Goal: Transaction & Acquisition: Purchase product/service

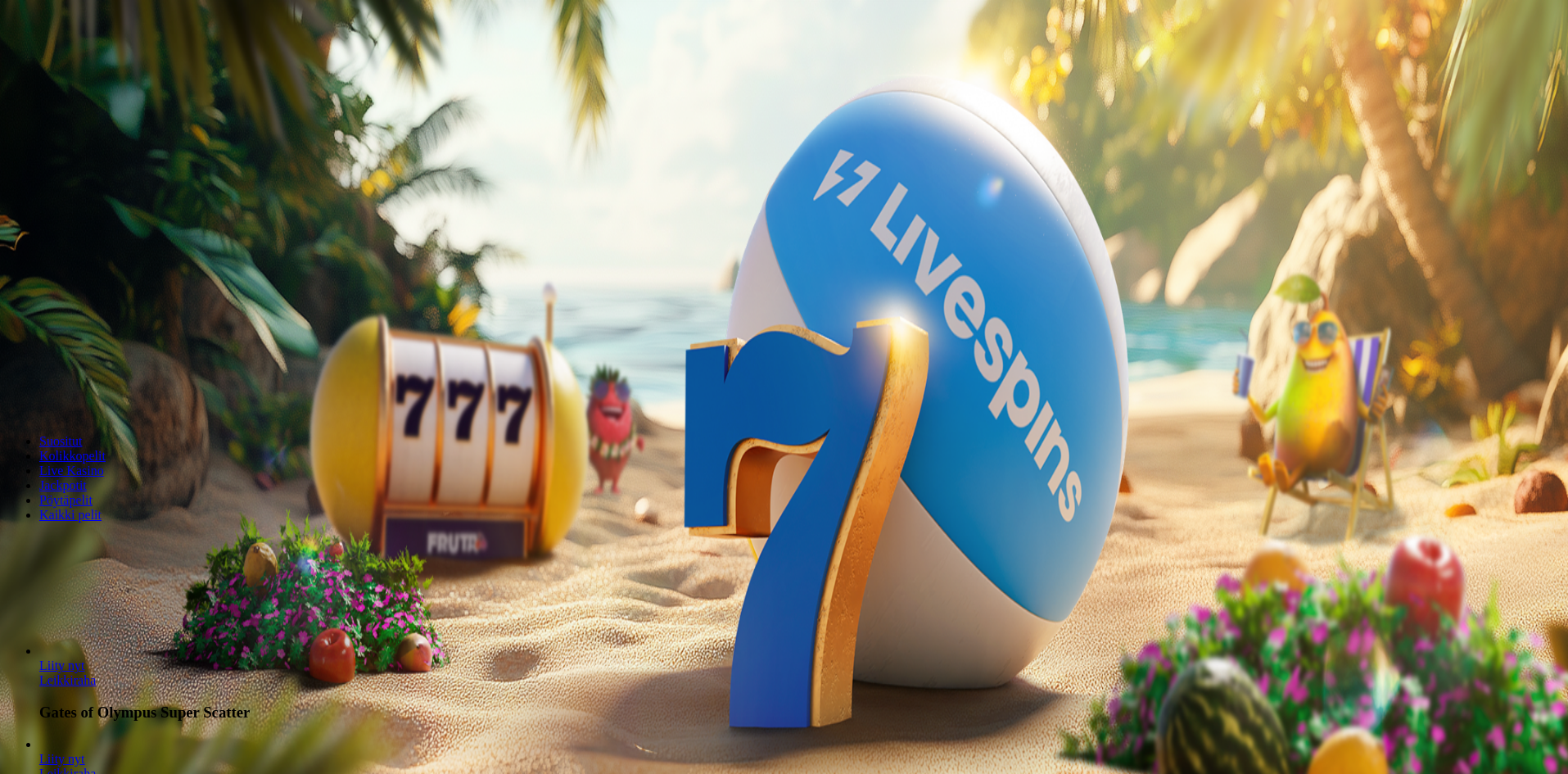
click at [93, 66] on span "Kirjaudu" at bounding box center [113, 59] width 40 height 13
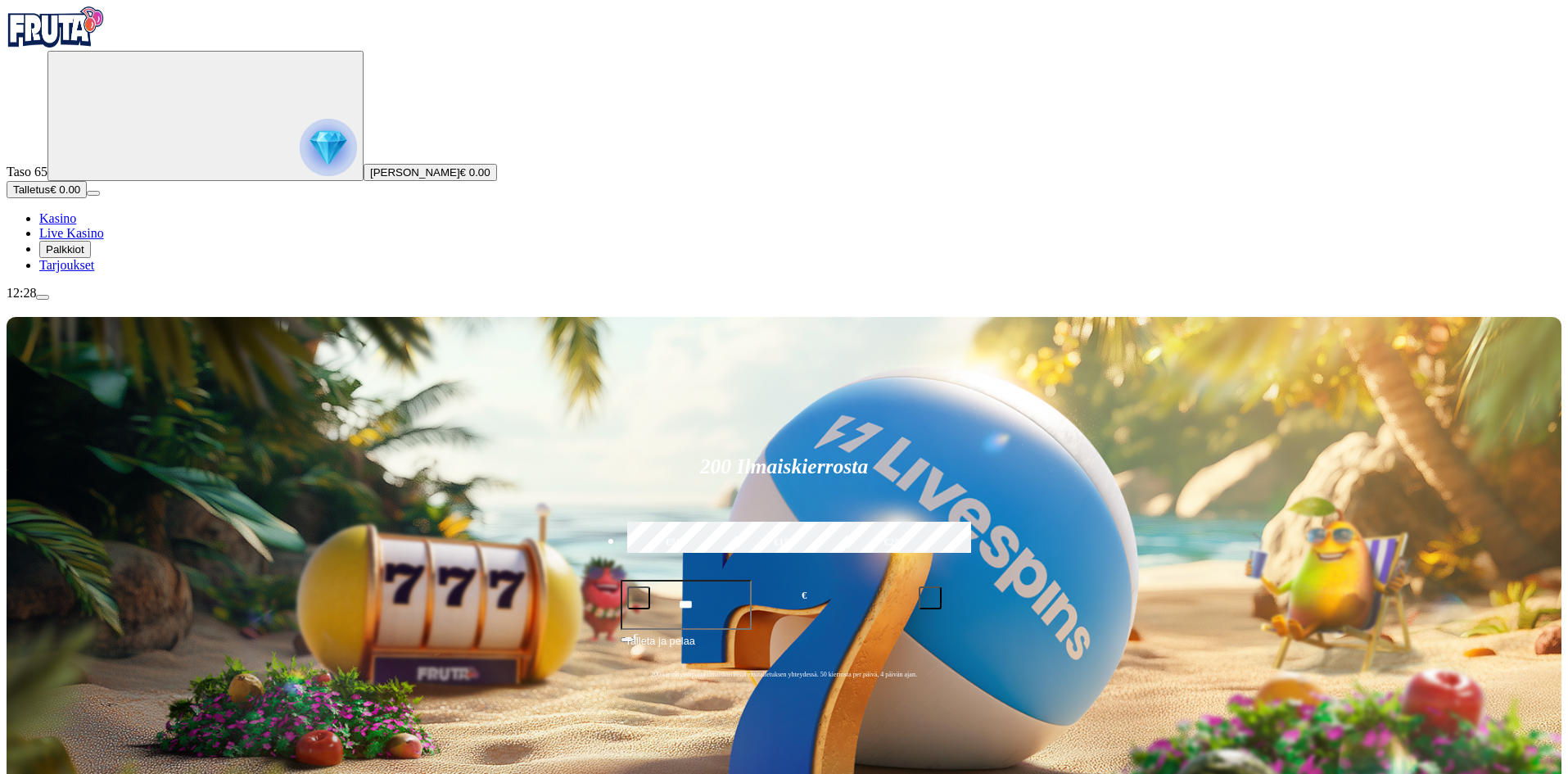
click at [300, 176] on img "Primary" at bounding box center [328, 147] width 58 height 58
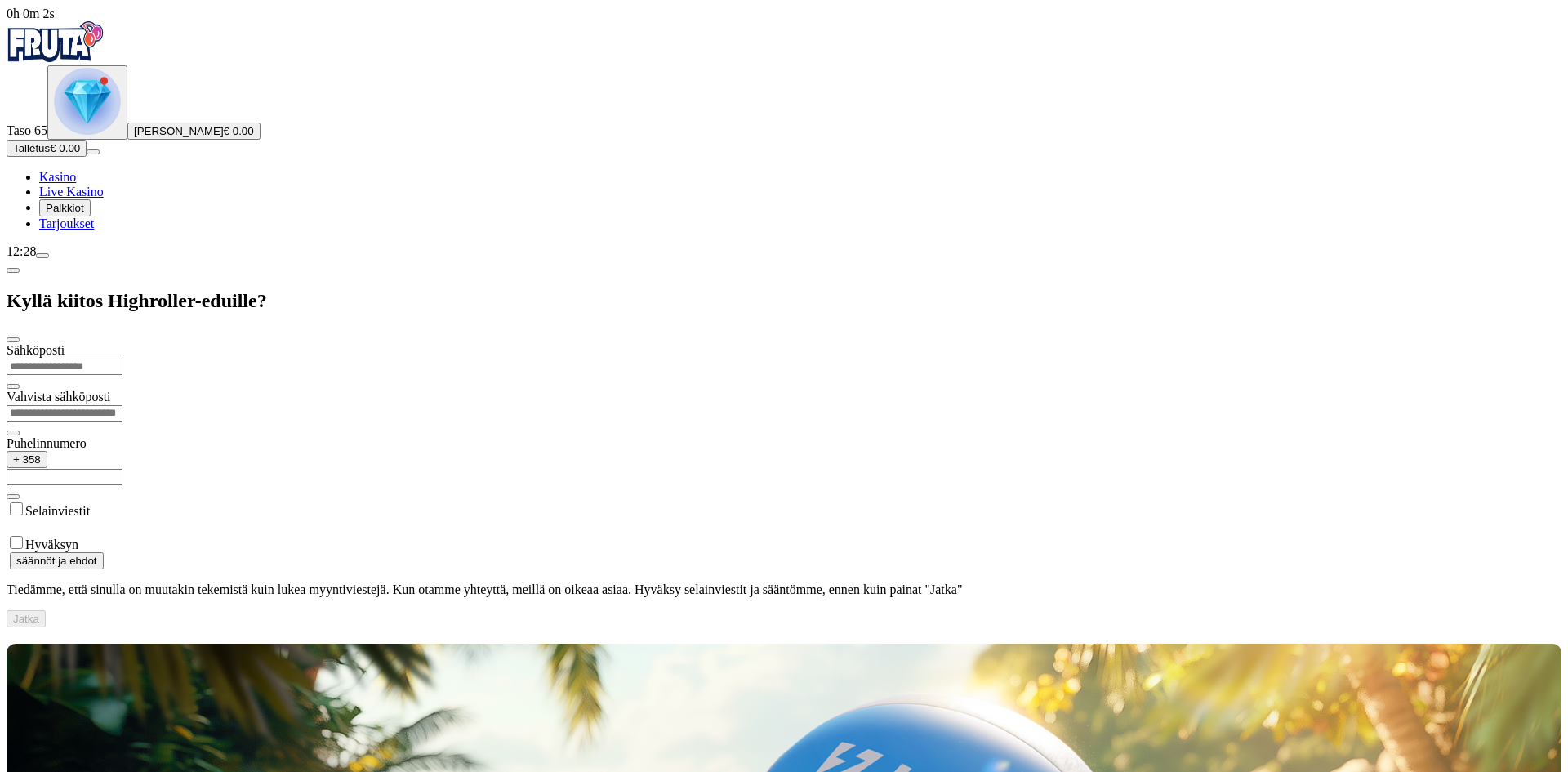
click at [106, 137] on div "Primary" at bounding box center [87, 102] width 67 height 69
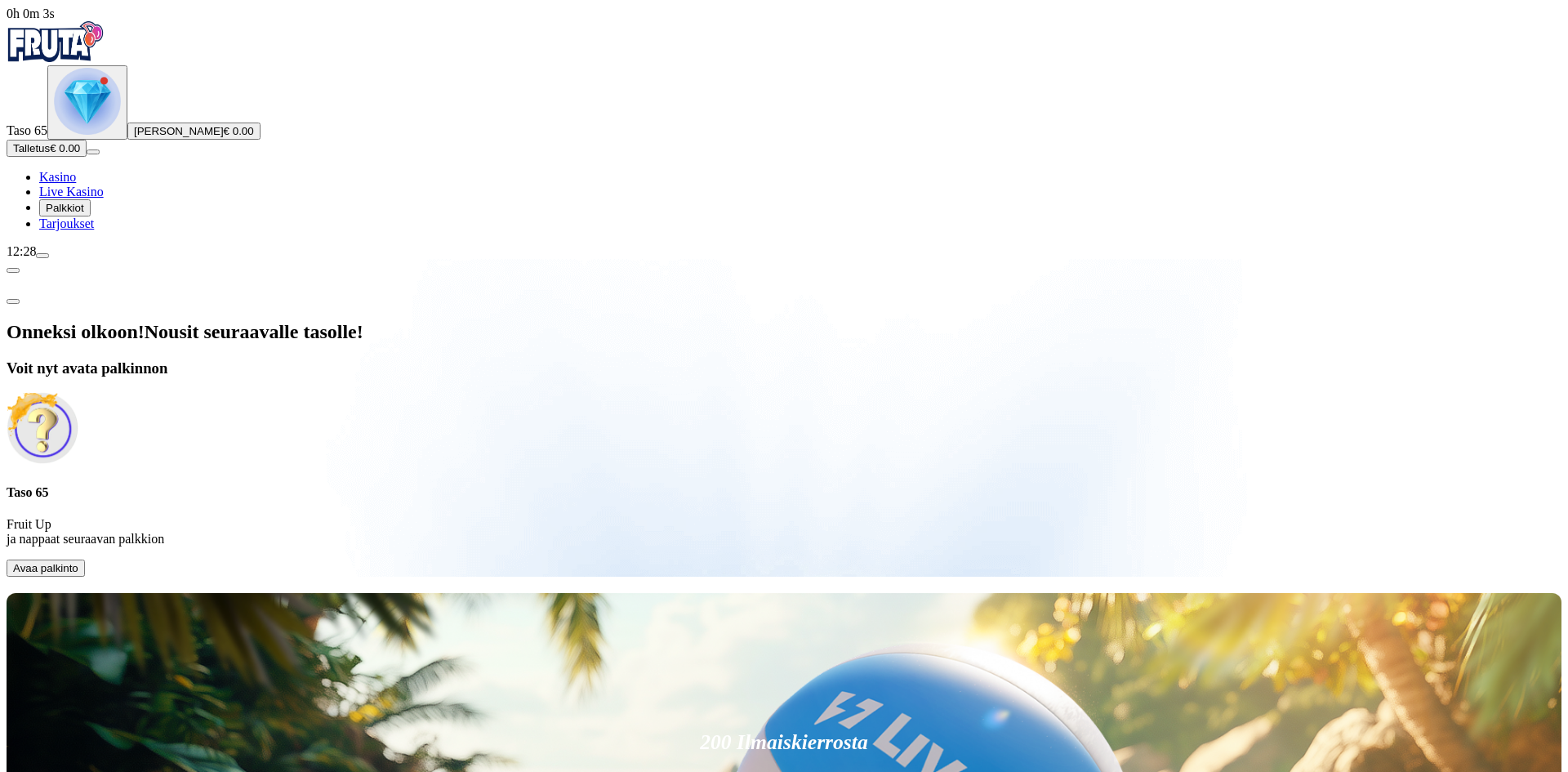
click at [78, 562] on span "Avaa palkinto" at bounding box center [45, 568] width 65 height 13
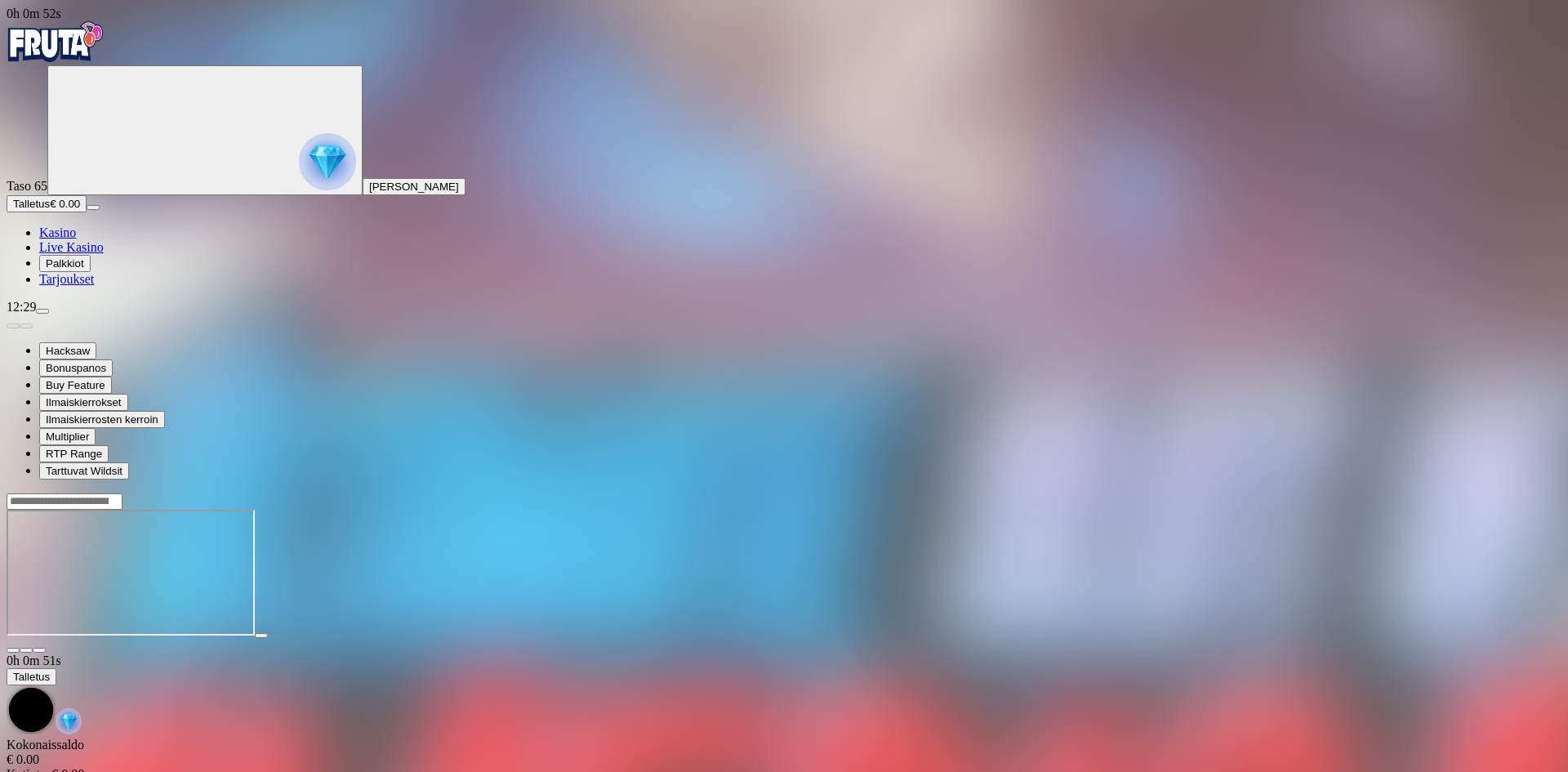
click at [105, 63] on img "Primary" at bounding box center [56, 42] width 98 height 41
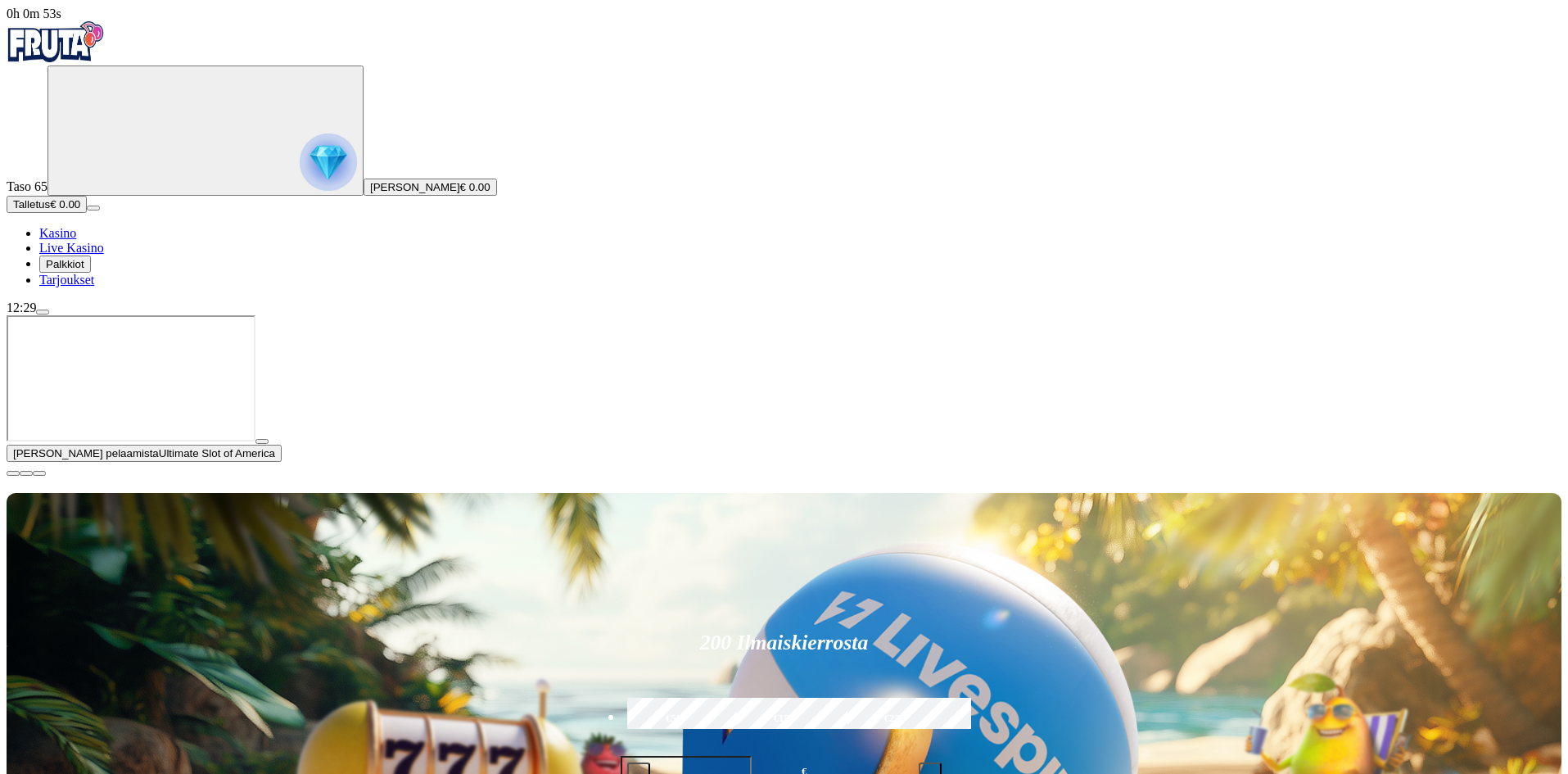
click at [50, 211] on span "Talletus" at bounding box center [31, 204] width 37 height 13
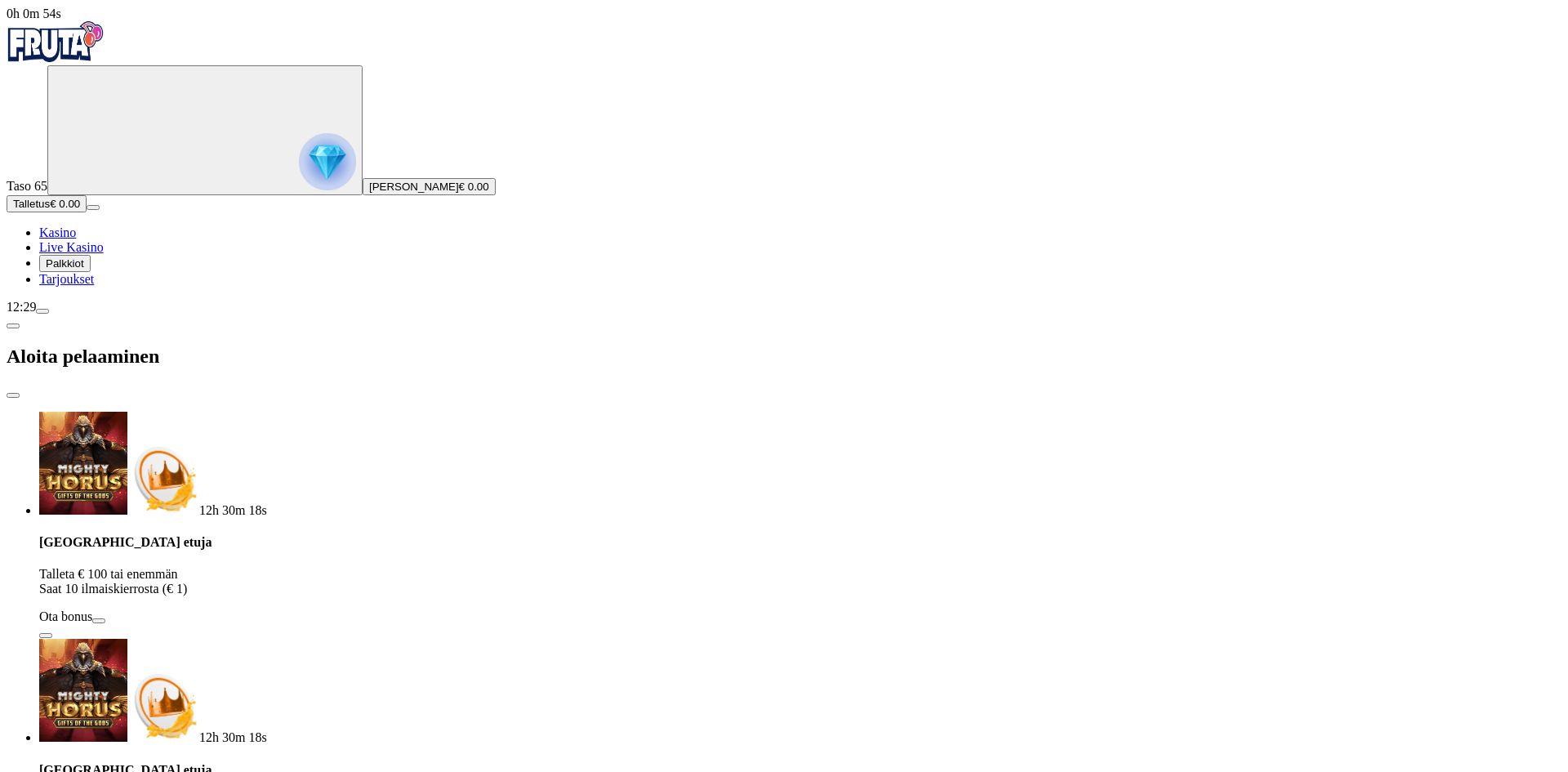
drag, startPoint x: 351, startPoint y: 339, endPoint x: 157, endPoint y: 311, distance: 196.0
click at [177, 316] on div "0h 0m 54s Taso 65 [PERSON_NAME] € 0.00 Talletus € 0.00 Kasino Live Kasino Palkk…" at bounding box center [784, 707] width 1555 height 1399
type input "*"
type input "**"
drag, startPoint x: 386, startPoint y: 417, endPoint x: 443, endPoint y: 416, distance: 57.0
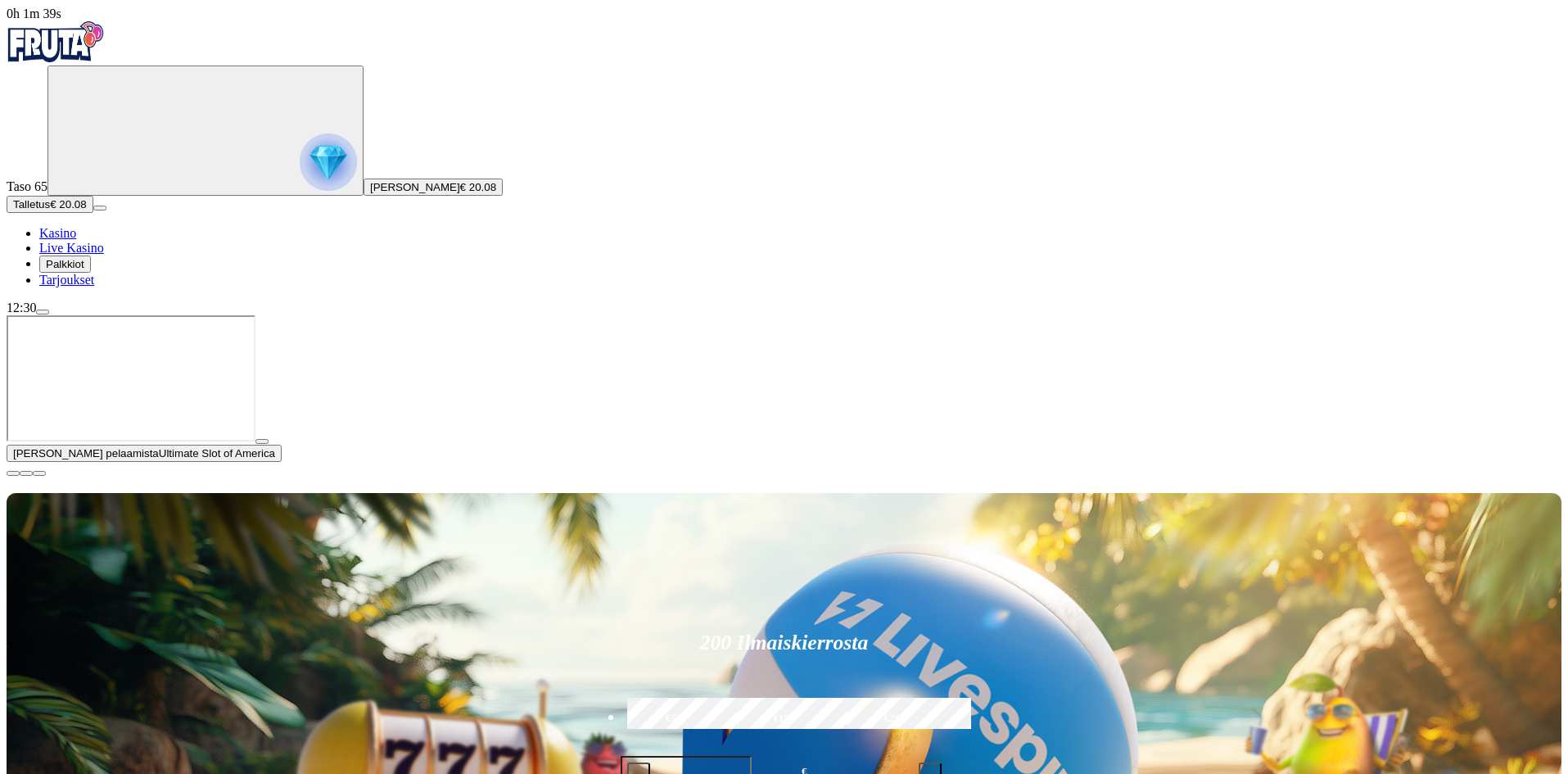
click at [262, 442] on span "play icon" at bounding box center [262, 442] width 0 height 0
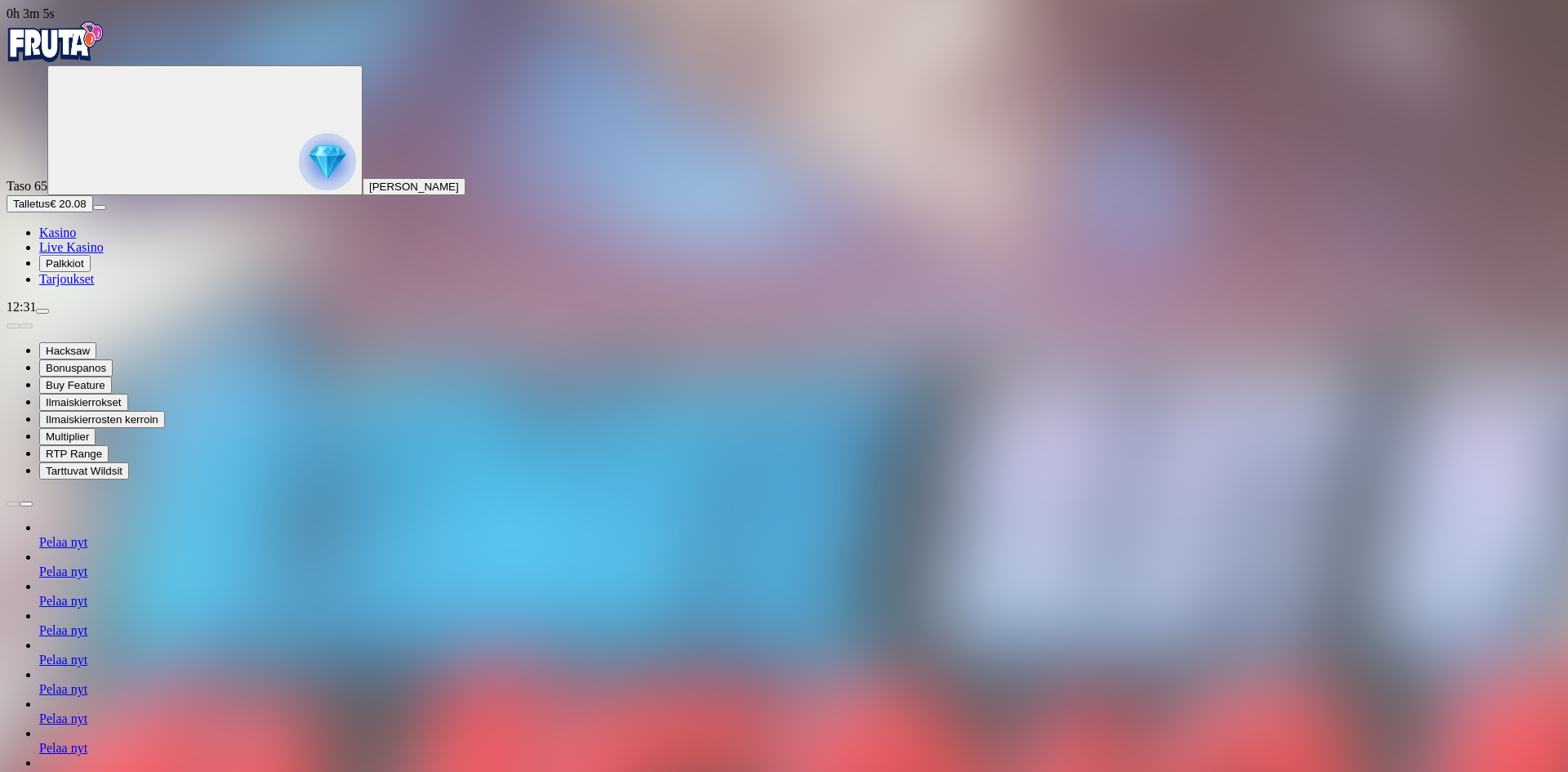
click at [50, 210] on span "Talletus" at bounding box center [31, 203] width 37 height 13
drag, startPoint x: 354, startPoint y: 342, endPoint x: 174, endPoint y: 326, distance: 180.7
type input "**"
drag, startPoint x: 372, startPoint y: 415, endPoint x: 423, endPoint y: 394, distance: 55.2
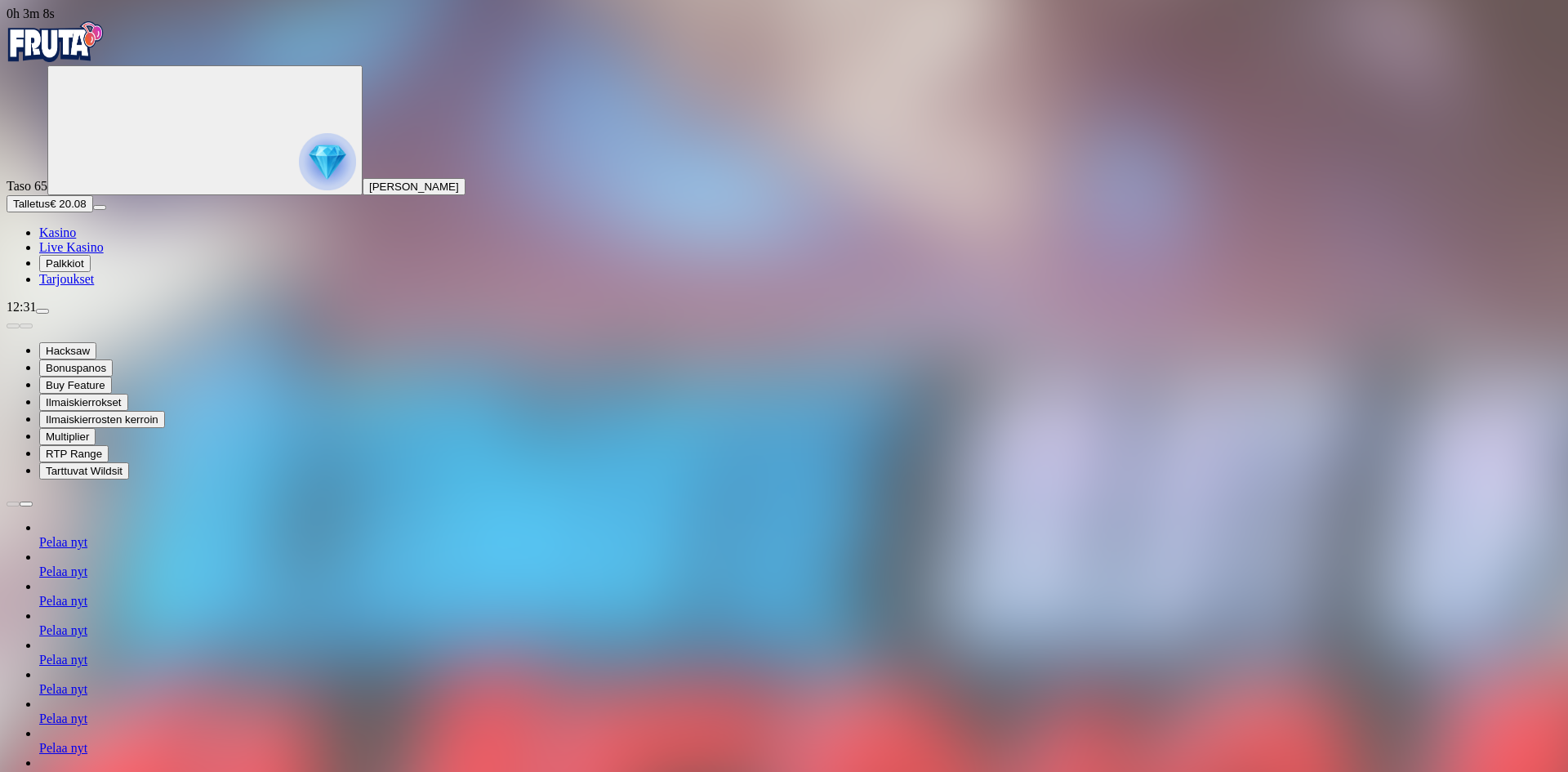
click at [50, 210] on span "Talletus" at bounding box center [31, 203] width 37 height 13
drag, startPoint x: 343, startPoint y: 354, endPoint x: 152, endPoint y: 334, distance: 192.0
type input "**"
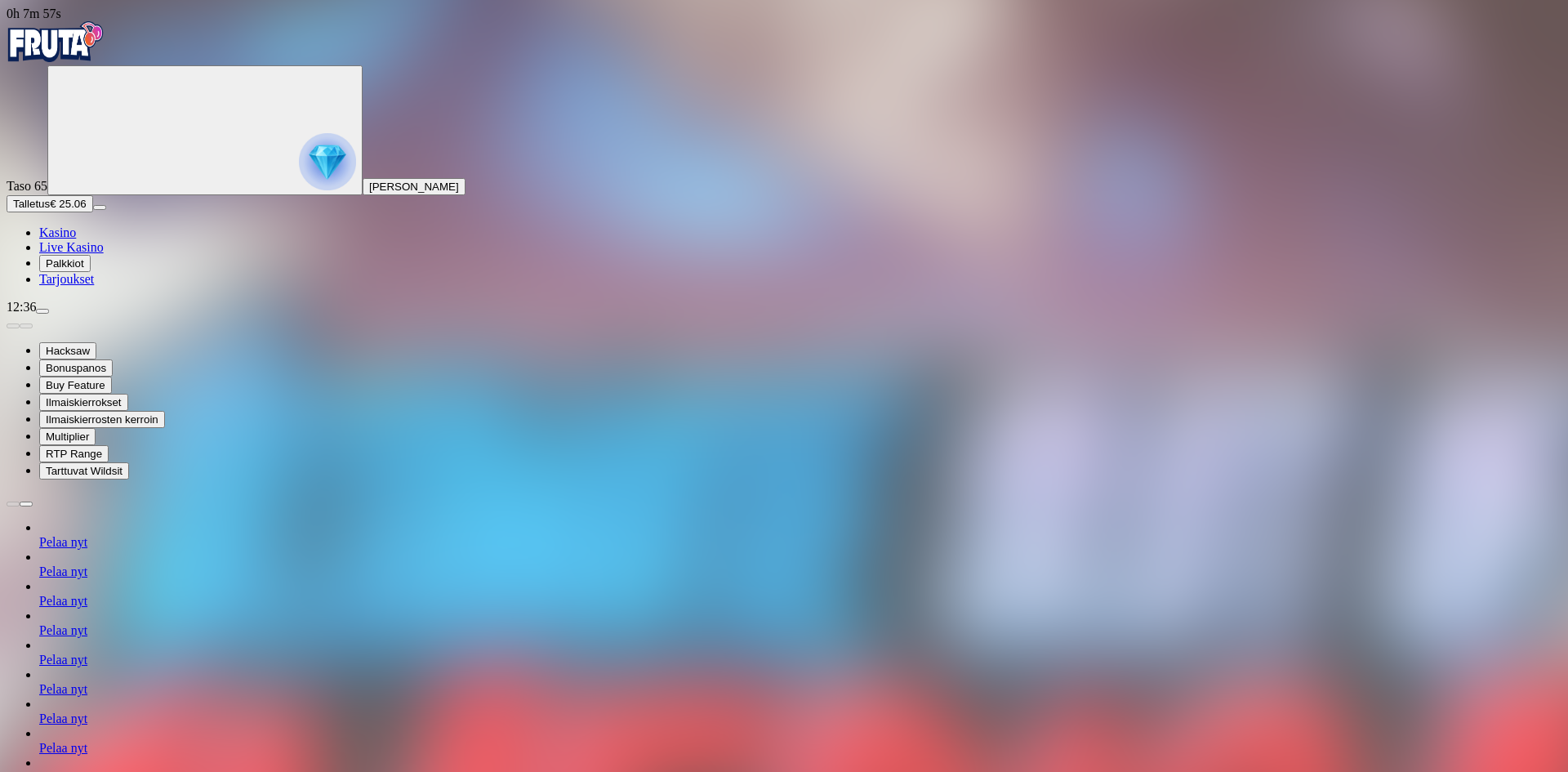
click at [103, 55] on img "Primary" at bounding box center [56, 42] width 98 height 41
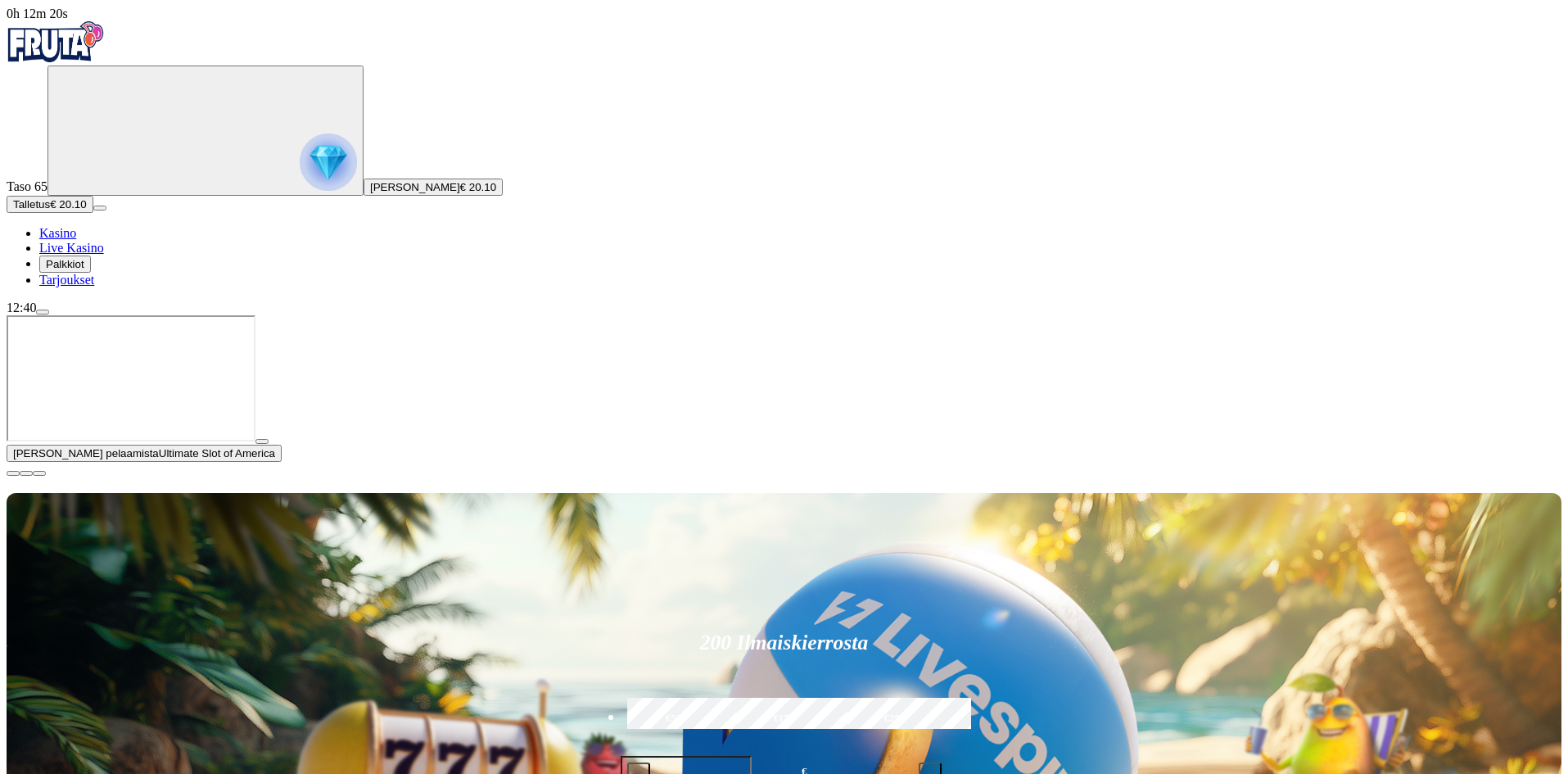
click at [13, 473] on span "close icon" at bounding box center [13, 473] width 0 height 0
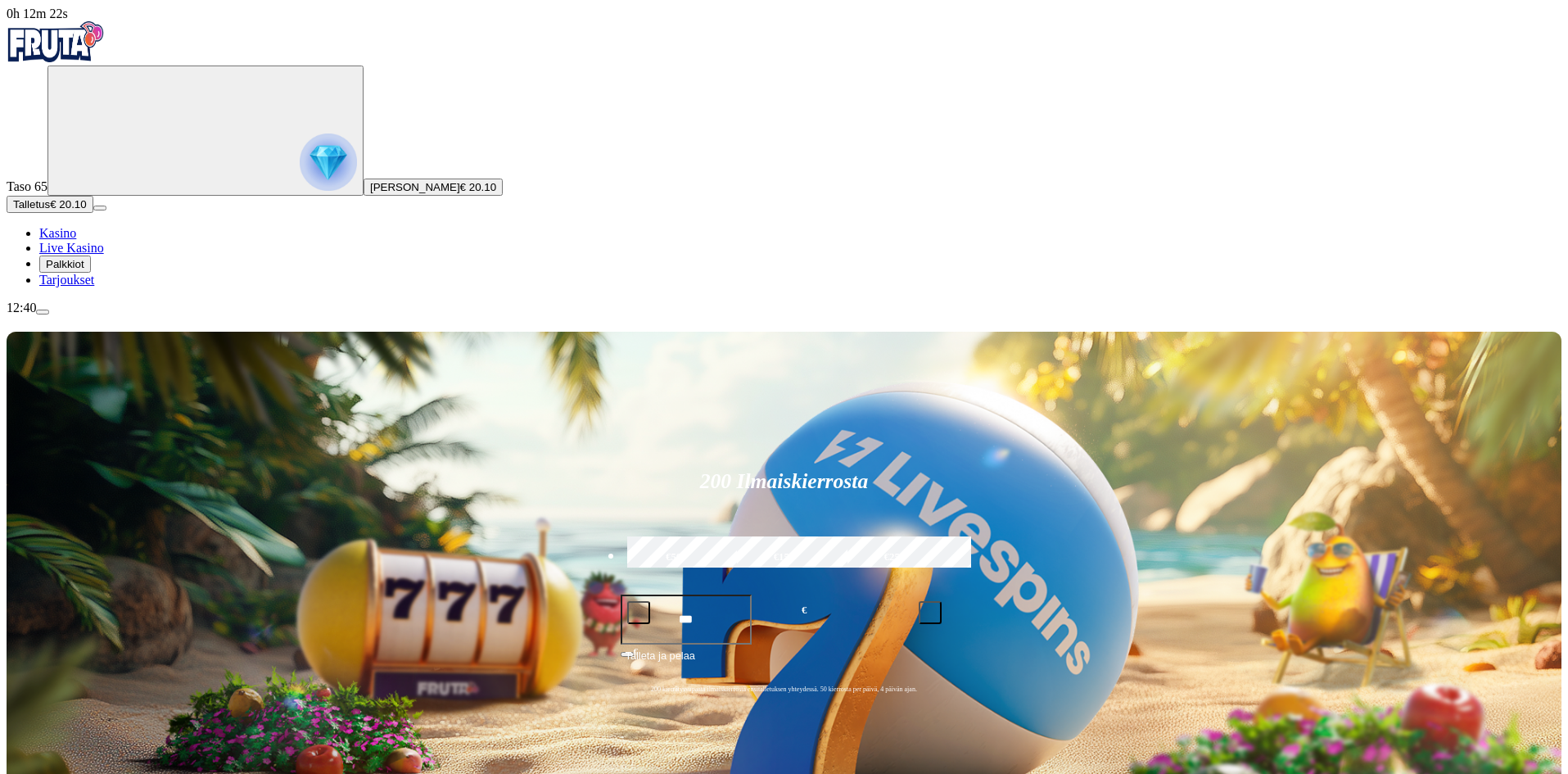
click at [93, 213] on button "Talletus € 20.10" at bounding box center [50, 205] width 87 height 18
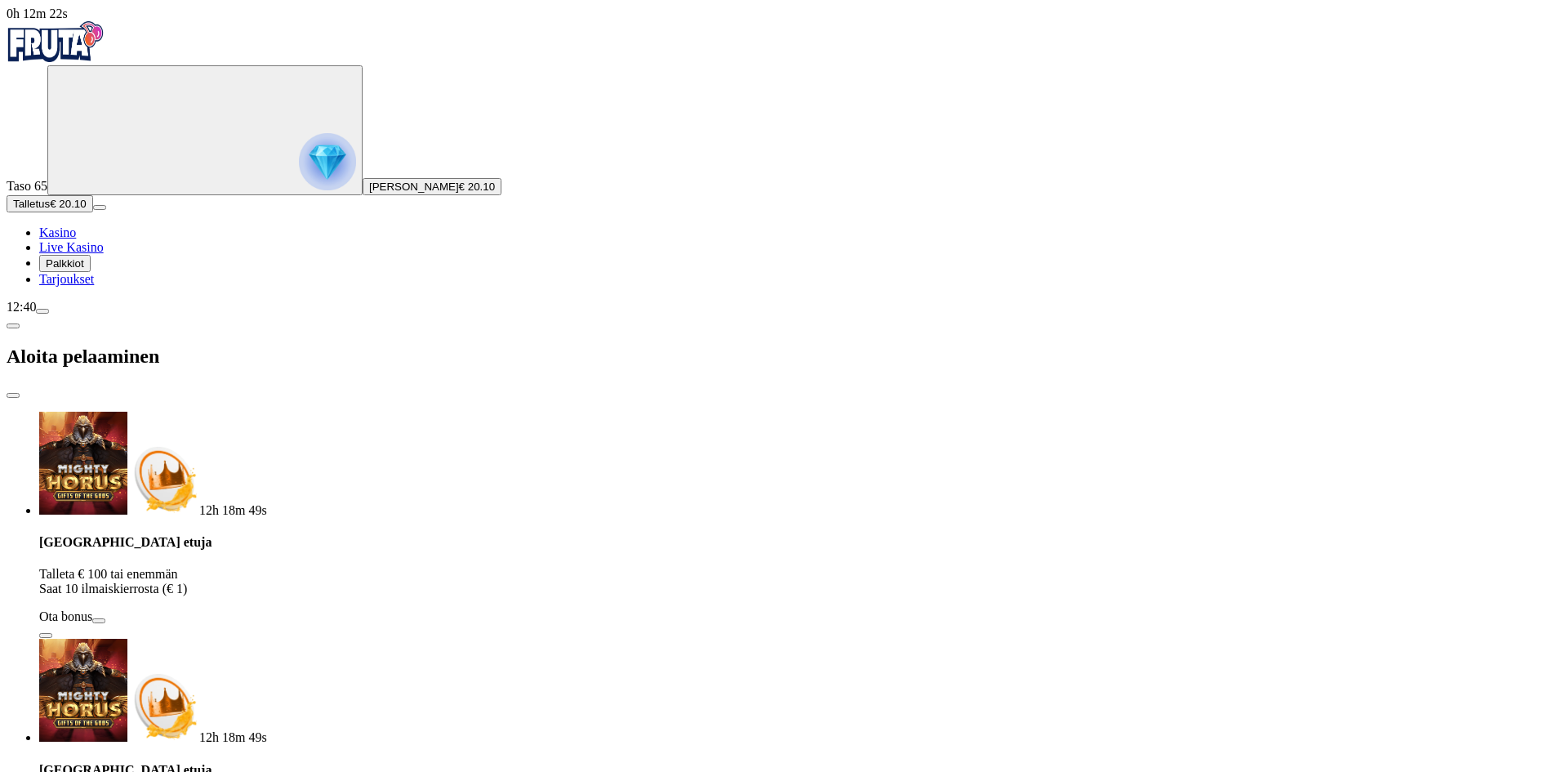
drag, startPoint x: 331, startPoint y: 340, endPoint x: 186, endPoint y: 333, distance: 145.2
type input "**"
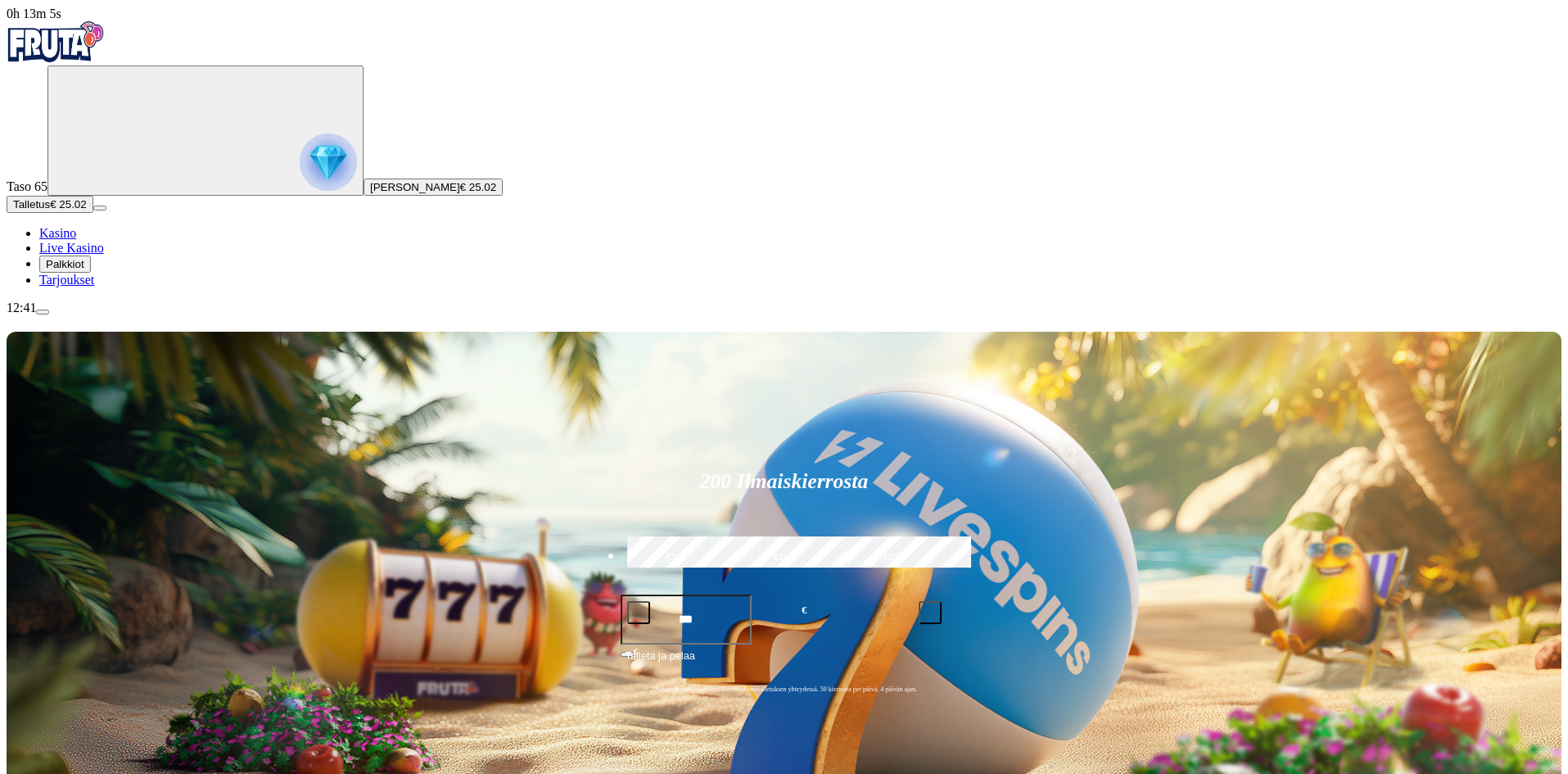
type input "*****"
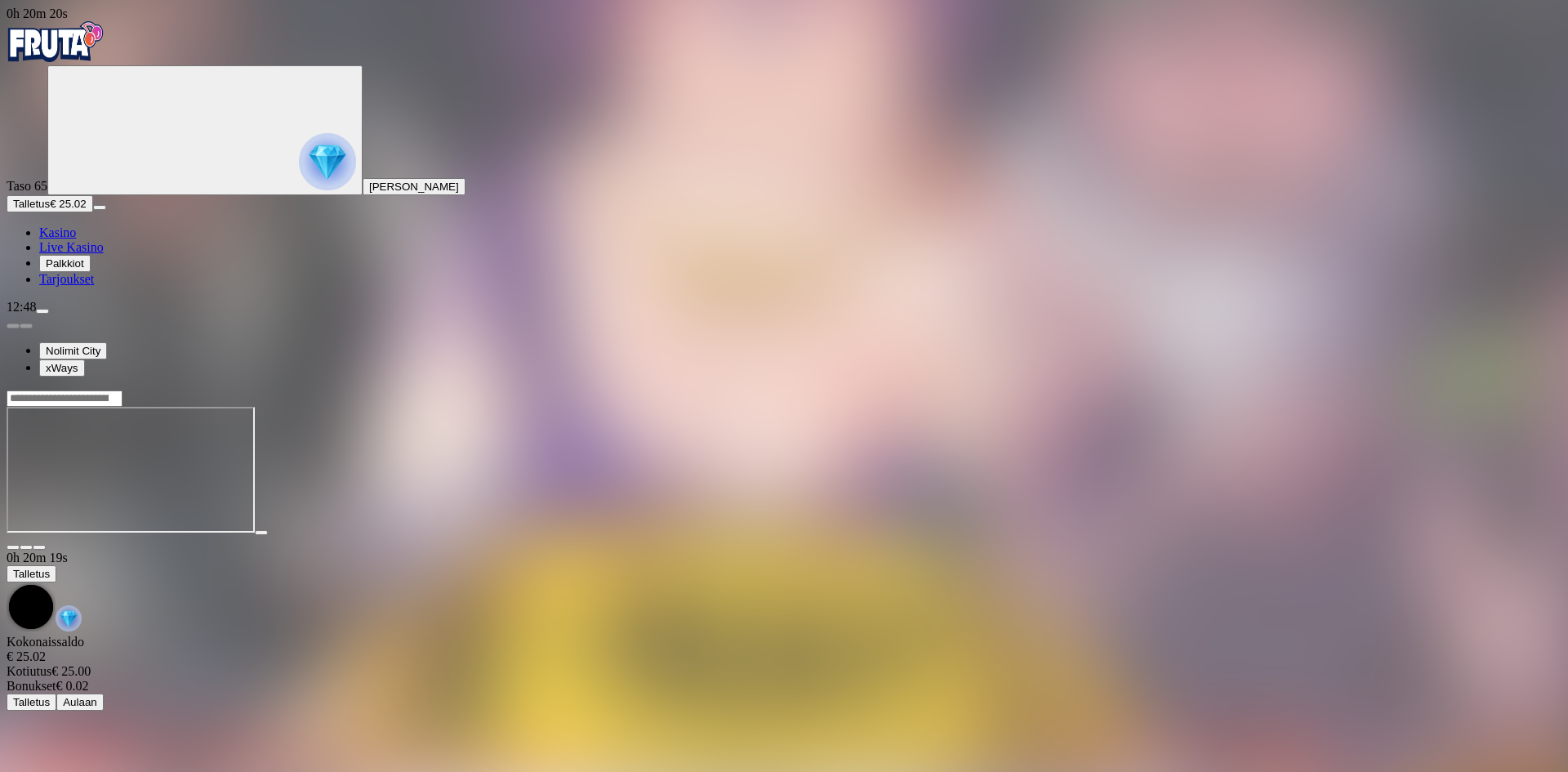
click at [299, 173] on img "Primary" at bounding box center [327, 161] width 58 height 58
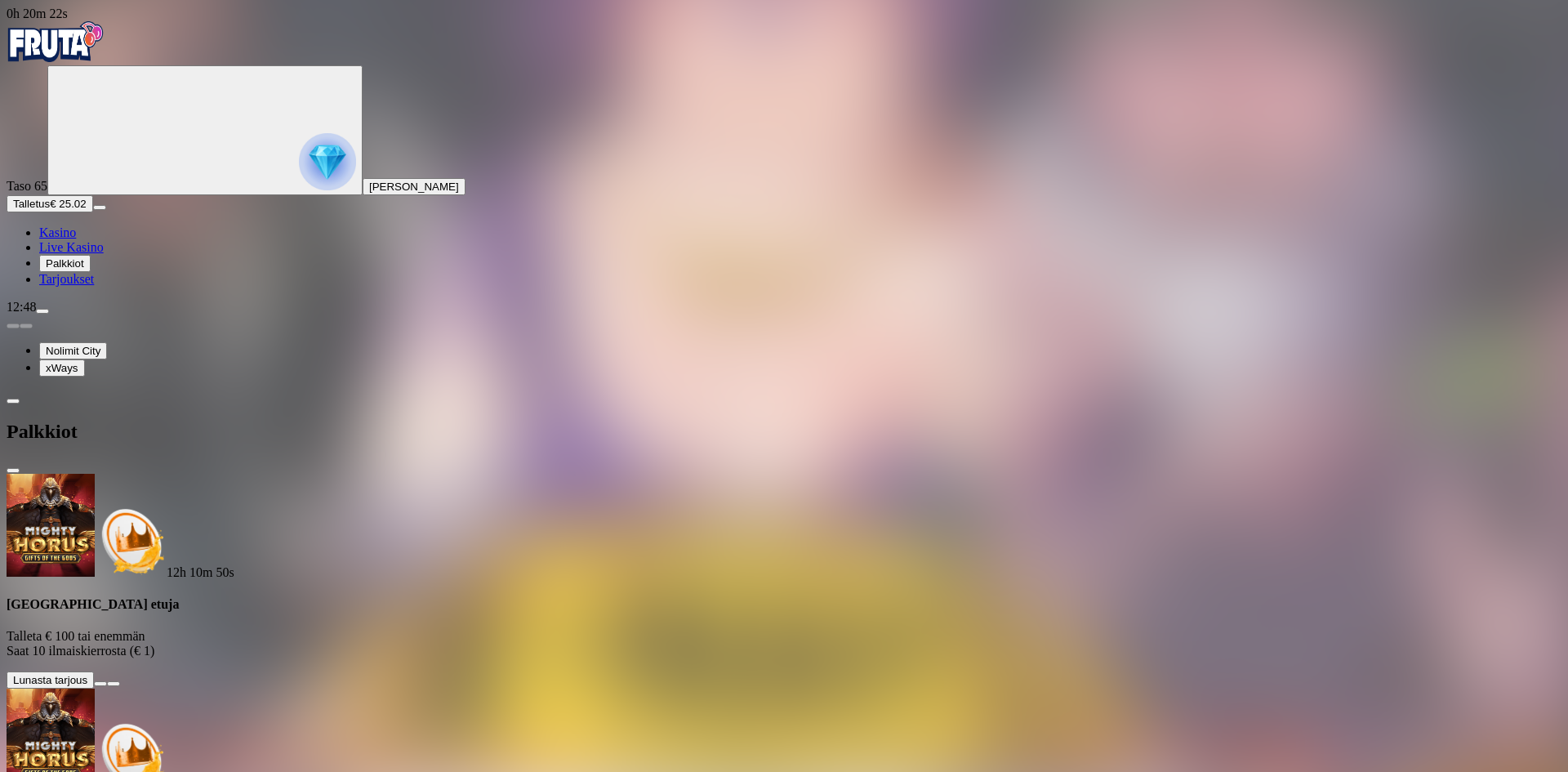
click at [42, 312] on span "menu icon" at bounding box center [42, 312] width 0 height 0
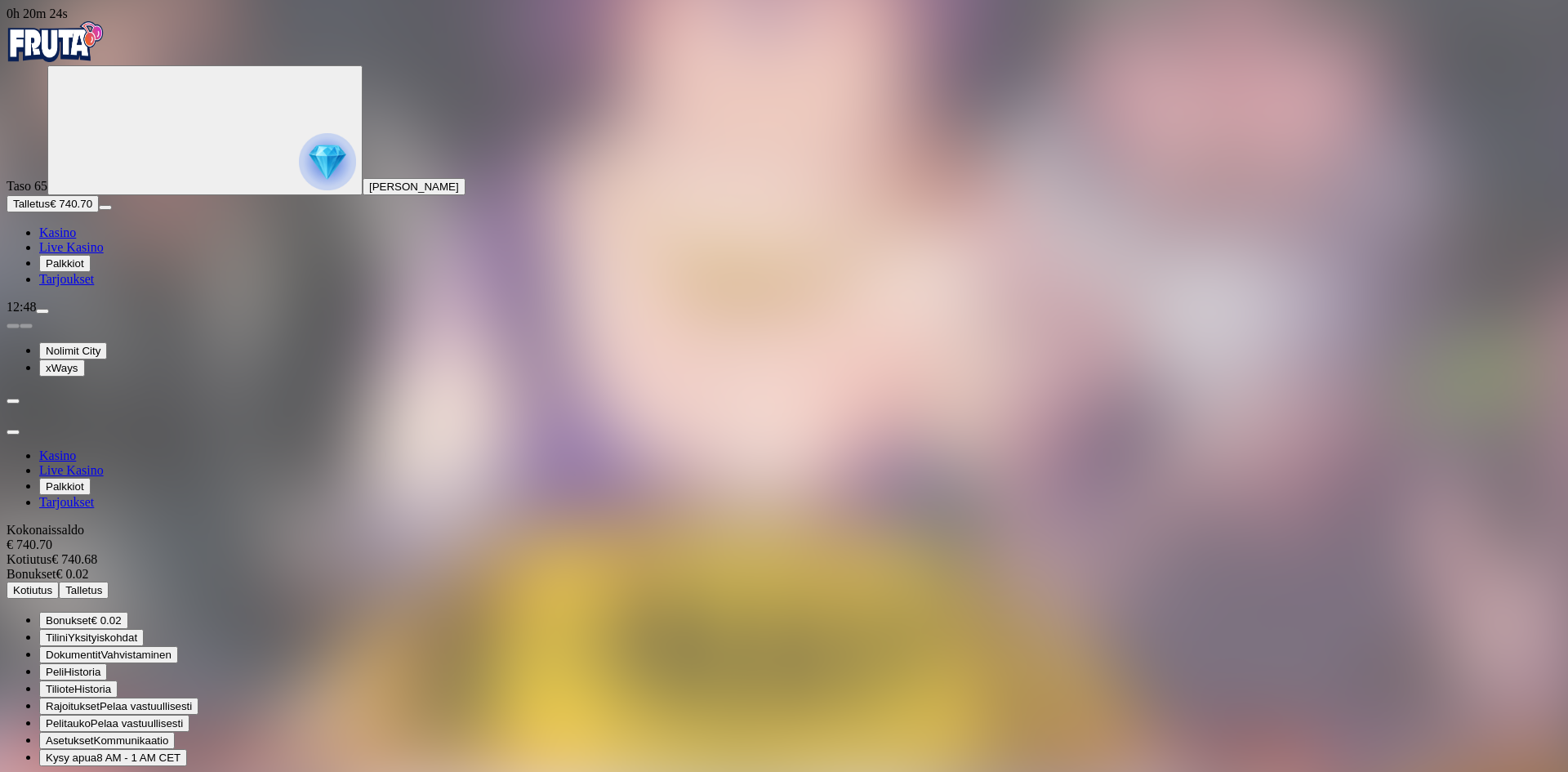
click at [53, 584] on span "Kotiutus" at bounding box center [32, 590] width 39 height 13
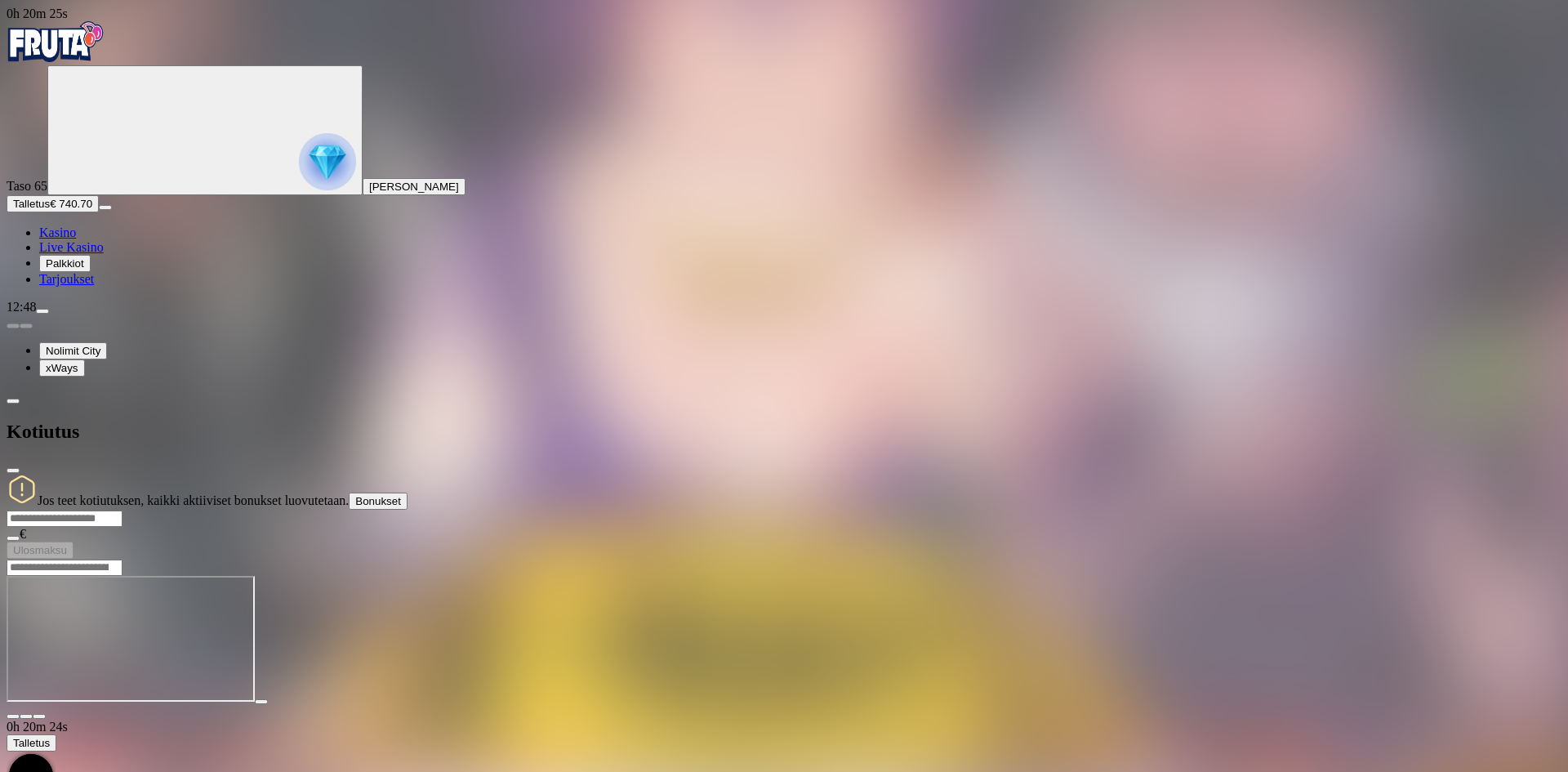
click at [122, 511] on input "number" at bounding box center [64, 519] width 116 height 17
type input "***"
click at [67, 544] on span "Ulosmaksu" at bounding box center [39, 550] width 54 height 13
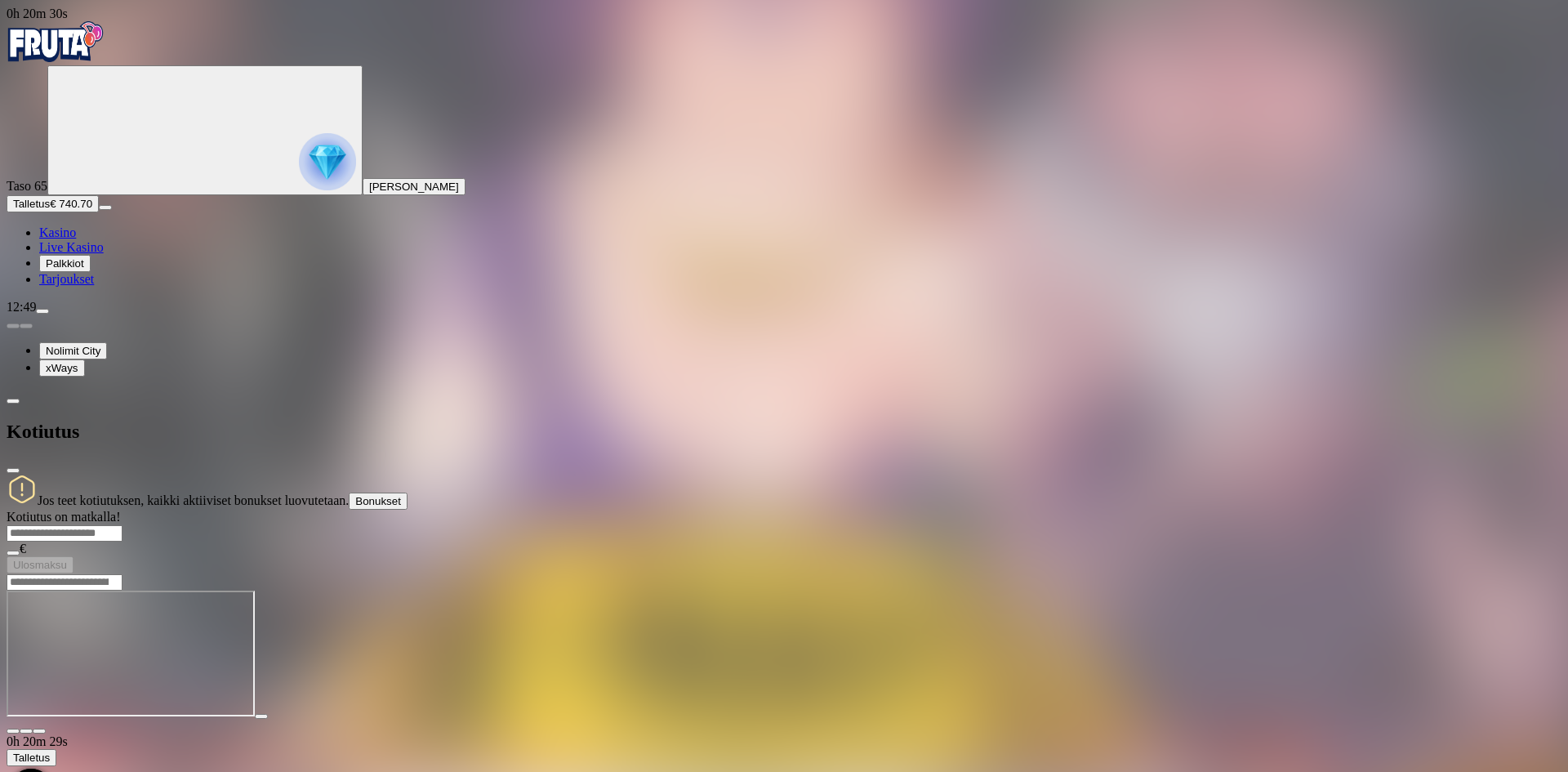
drag, startPoint x: 540, startPoint y: 26, endPoint x: 619, endPoint y: 74, distance: 92.4
click at [13, 471] on span "close icon" at bounding box center [13, 471] width 0 height 0
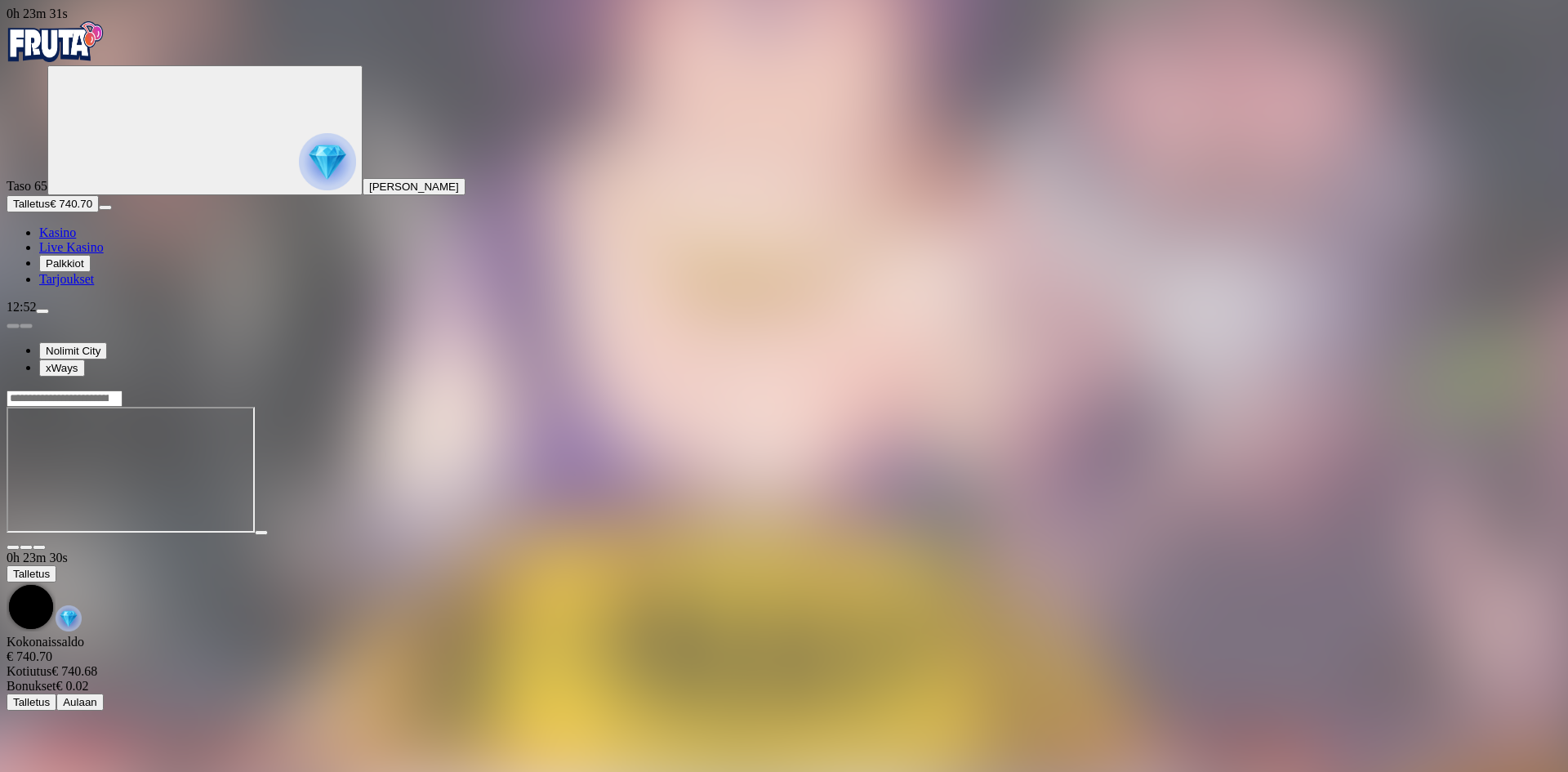
click at [299, 166] on img "Primary" at bounding box center [327, 161] width 58 height 58
